Goal: Information Seeking & Learning: Learn about a topic

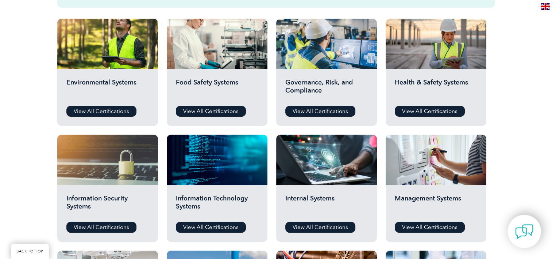
scroll to position [259, 0]
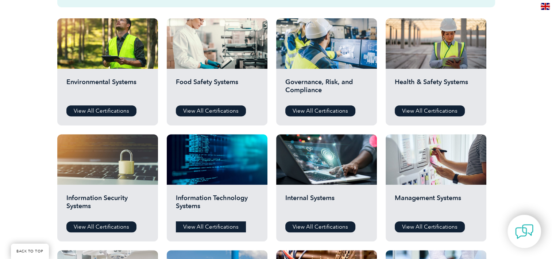
click at [209, 226] on link "View All Certifications" at bounding box center [211, 226] width 70 height 11
click at [107, 223] on link "View All Certifications" at bounding box center [101, 226] width 70 height 11
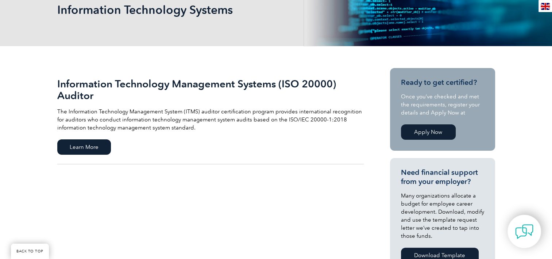
scroll to position [86, 0]
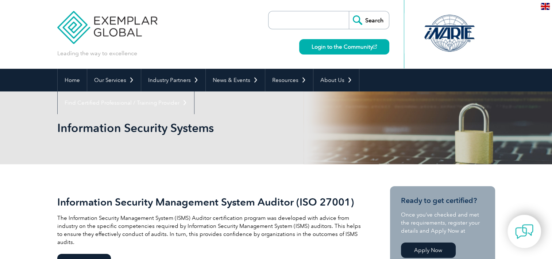
scroll to position [129, 0]
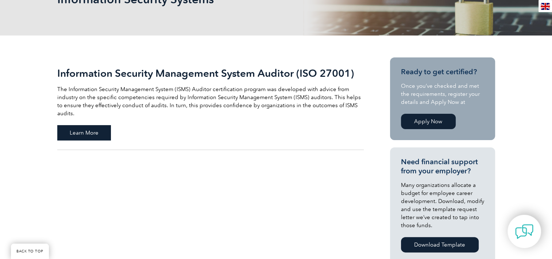
click at [100, 125] on span "Learn More" at bounding box center [84, 132] width 54 height 15
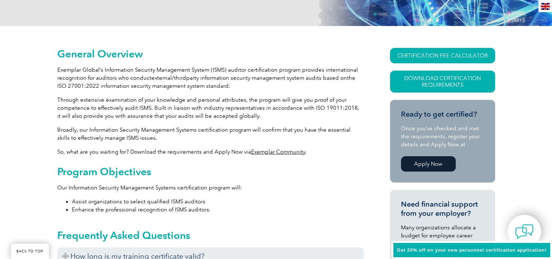
scroll to position [153, 0]
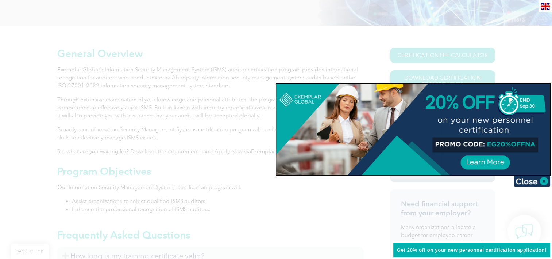
click at [551, 176] on div at bounding box center [276, 129] width 552 height 259
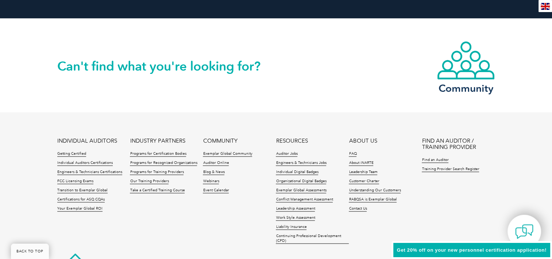
scroll to position [949, 0]
